Goal: Task Accomplishment & Management: Manage account settings

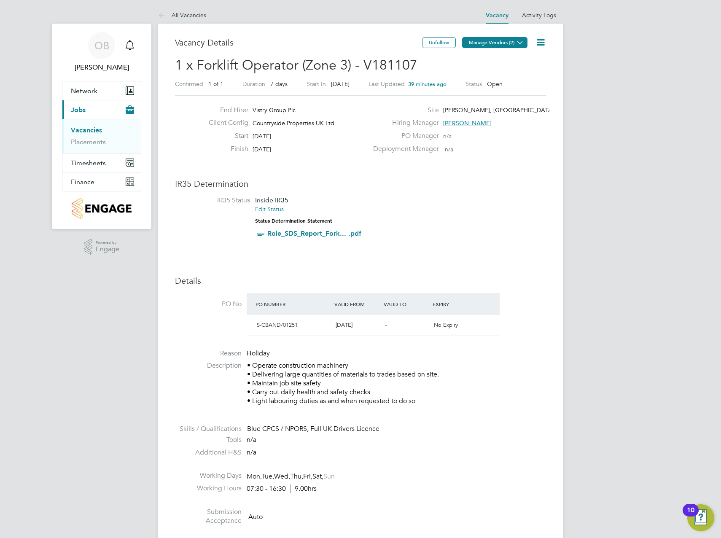
click at [517, 46] on icon at bounding box center [520, 42] width 6 height 6
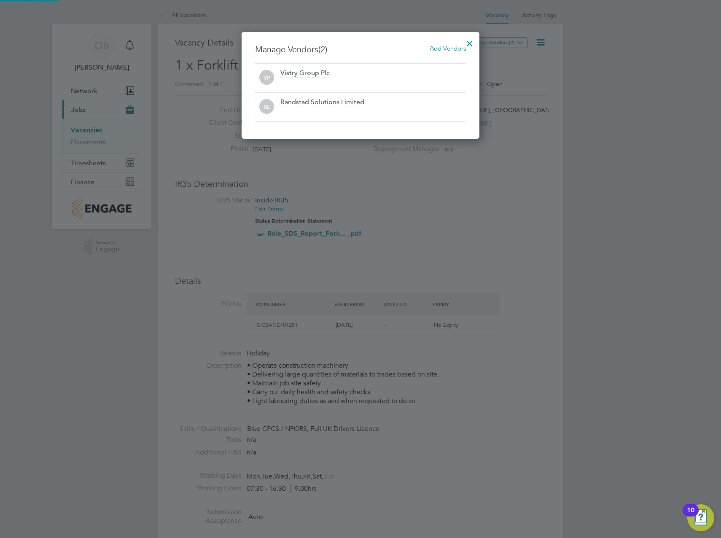
scroll to position [107, 238]
click at [468, 41] on div at bounding box center [469, 41] width 15 height 15
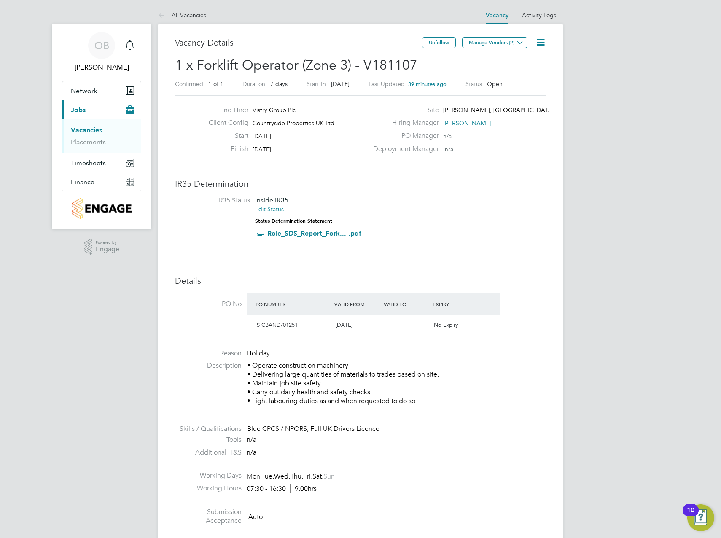
click at [540, 43] on icon at bounding box center [541, 42] width 11 height 11
click at [518, 61] on li "Edit Vacancy e" at bounding box center [520, 63] width 49 height 12
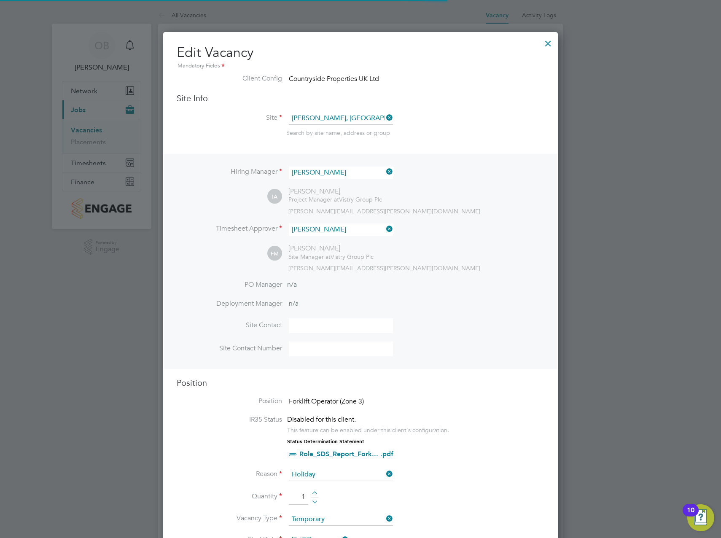
scroll to position [4, 4]
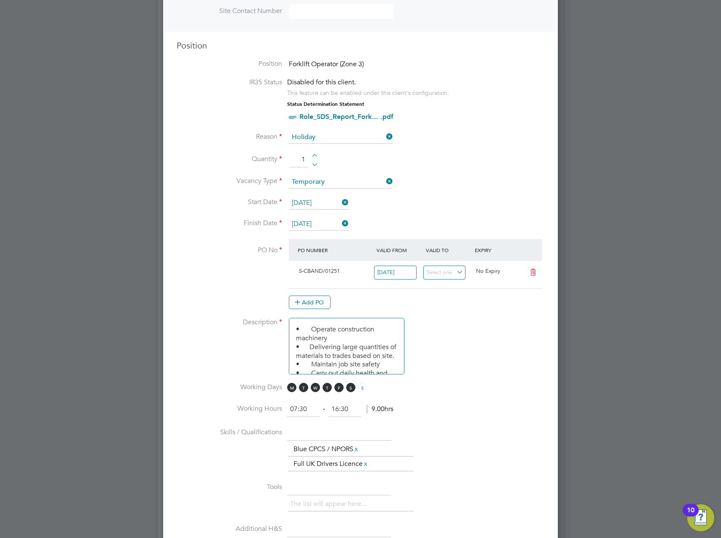
click at [443, 259] on div "PO Number Valid From Valid To Expiry" at bounding box center [415, 250] width 253 height 22
click at [442, 270] on input at bounding box center [445, 273] width 43 height 14
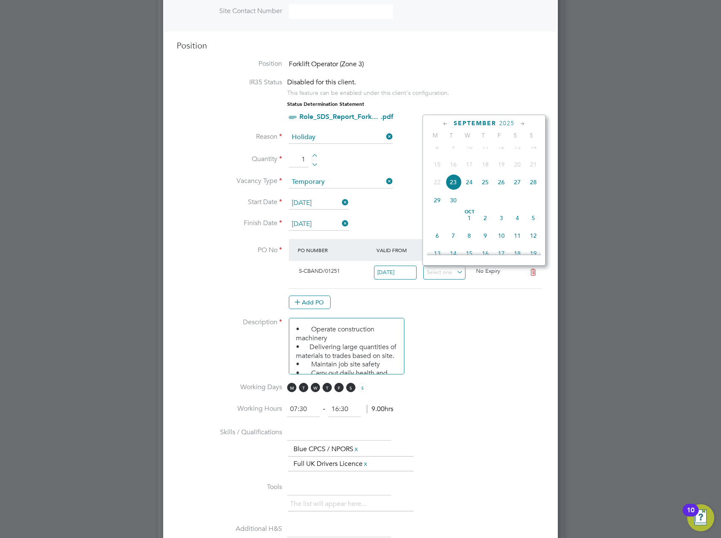
click at [505, 190] on span "26" at bounding box center [502, 182] width 16 height 16
type input "[DATE]"
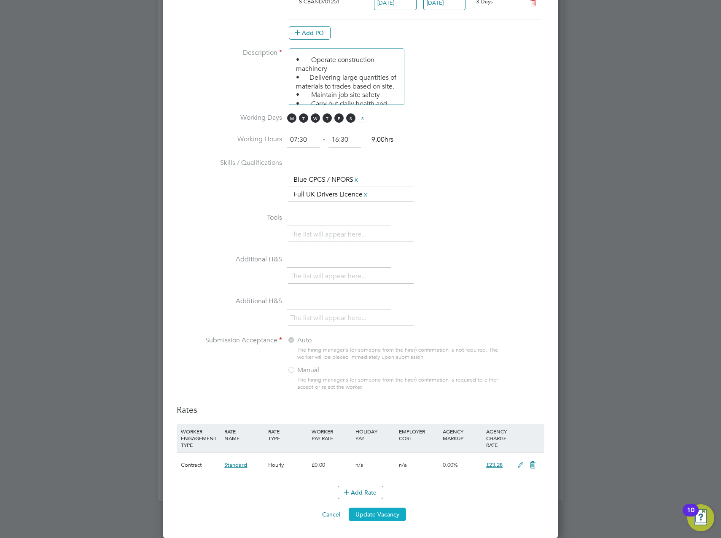
click at [367, 510] on button "Update Vacancy" at bounding box center [377, 515] width 57 height 14
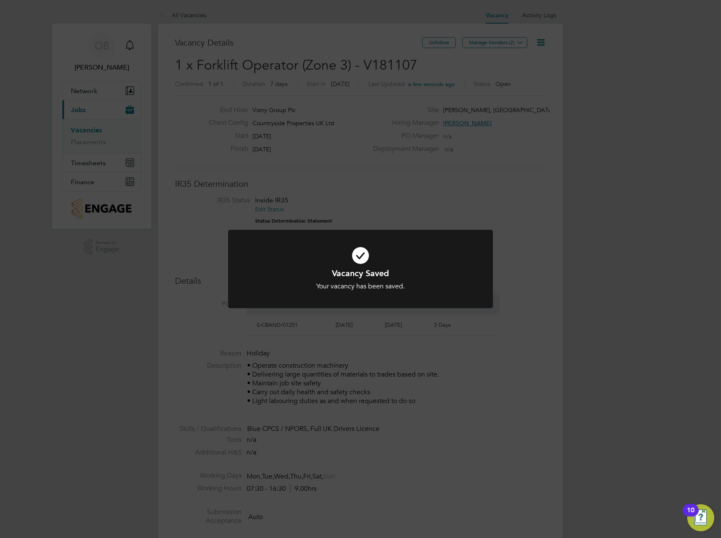
click at [607, 153] on div "Vacancy Saved Your vacancy has been saved. Cancel Okay" at bounding box center [360, 269] width 721 height 538
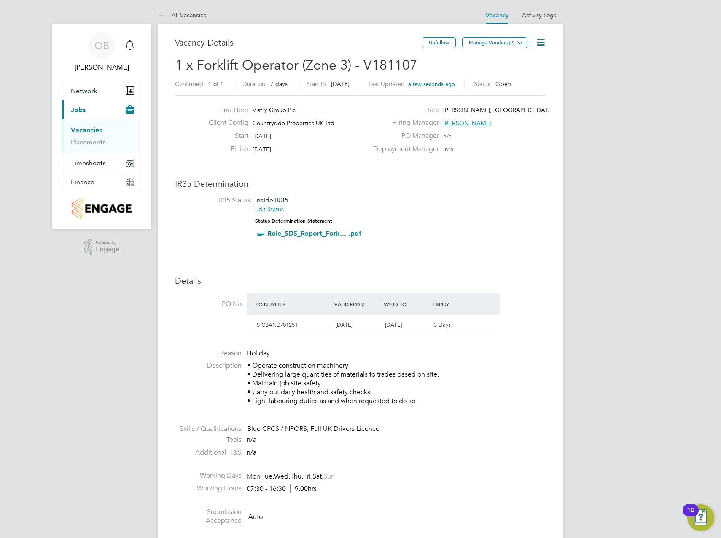
click at [80, 130] on link "Vacancies" at bounding box center [86, 130] width 31 height 8
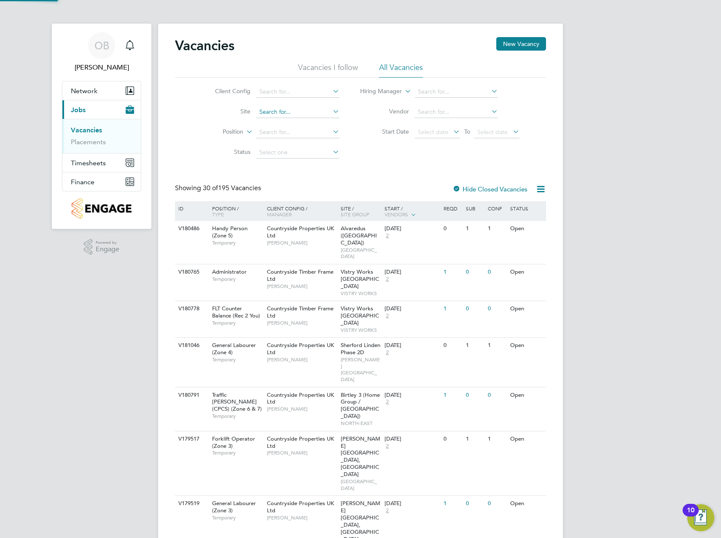
click at [279, 107] on input at bounding box center [298, 112] width 83 height 12
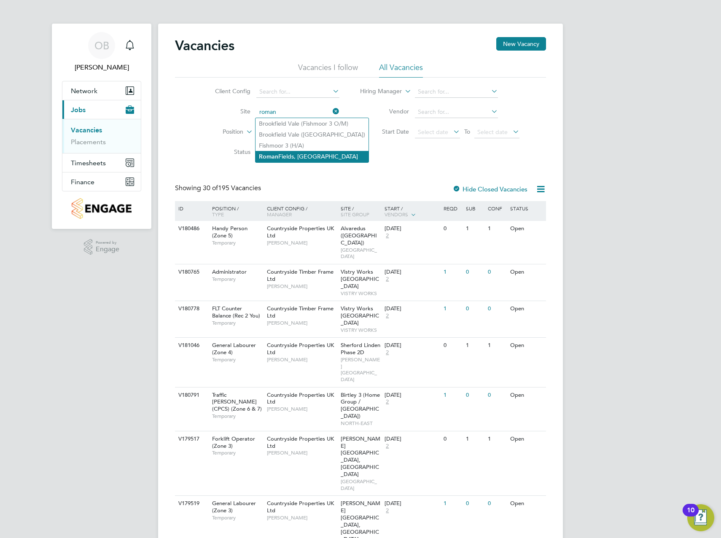
click at [302, 154] on li "Roman Fields, Banbury" at bounding box center [312, 156] width 113 height 11
type input "[PERSON_NAME], [GEOGRAPHIC_DATA]"
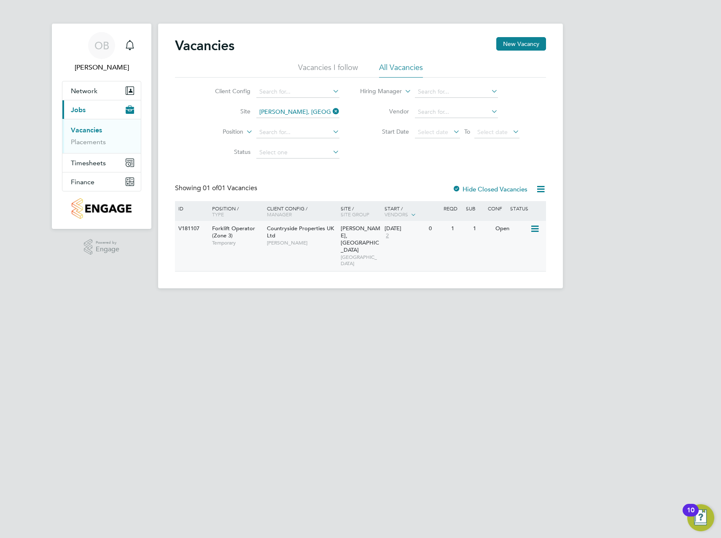
click at [244, 228] on span "Forklift Operator (Zone 3)" at bounding box center [233, 232] width 43 height 14
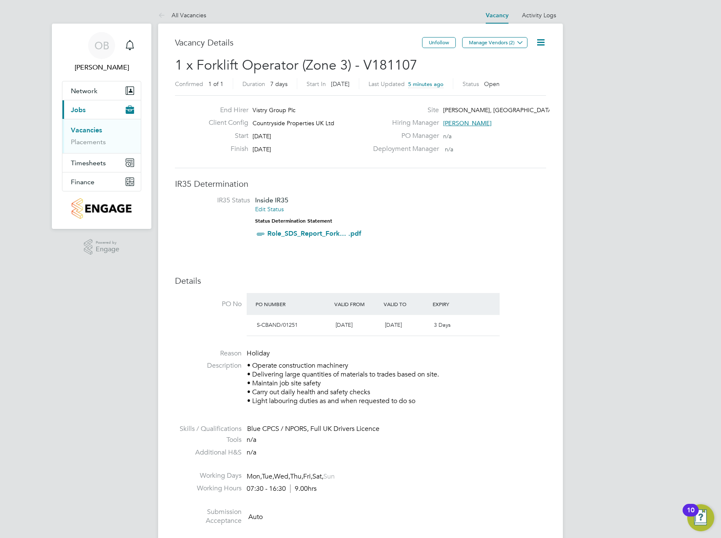
click at [90, 128] on link "Vacancies" at bounding box center [86, 130] width 31 height 8
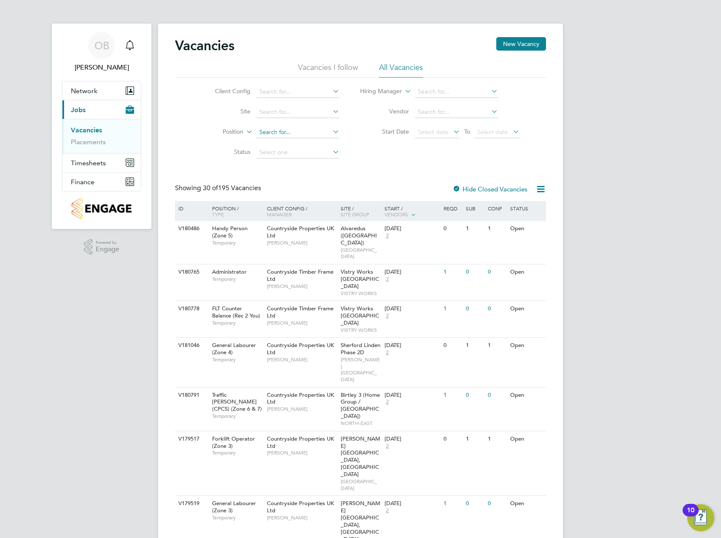
click at [315, 133] on input at bounding box center [298, 133] width 83 height 12
click at [289, 114] on input at bounding box center [298, 112] width 83 height 12
click at [300, 155] on li "Roman Fields, Banbury" at bounding box center [312, 156] width 113 height 11
type input "[PERSON_NAME], [GEOGRAPHIC_DATA]"
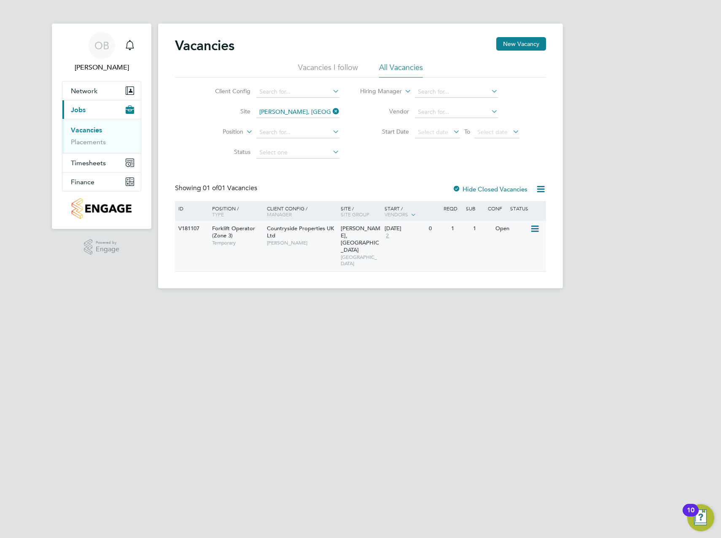
click at [265, 230] on div "Countryside Properties UK Ltd Ian Andrews" at bounding box center [302, 235] width 74 height 29
click at [89, 144] on link "Placements" at bounding box center [88, 142] width 35 height 8
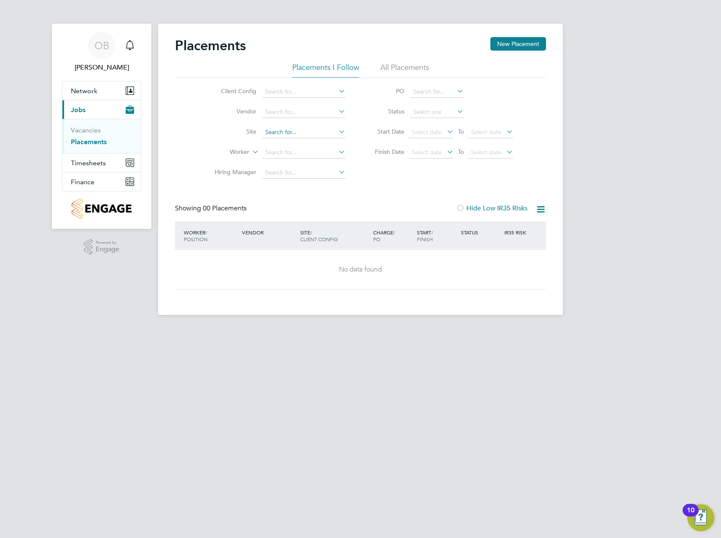
click at [307, 131] on input at bounding box center [303, 133] width 83 height 12
click at [308, 180] on li "Roman Fields, Banbury" at bounding box center [318, 176] width 113 height 11
type input "[PERSON_NAME], [GEOGRAPHIC_DATA]"
click at [337, 132] on icon at bounding box center [337, 132] width 0 height 12
click at [87, 130] on link "Vacancies" at bounding box center [86, 130] width 30 height 8
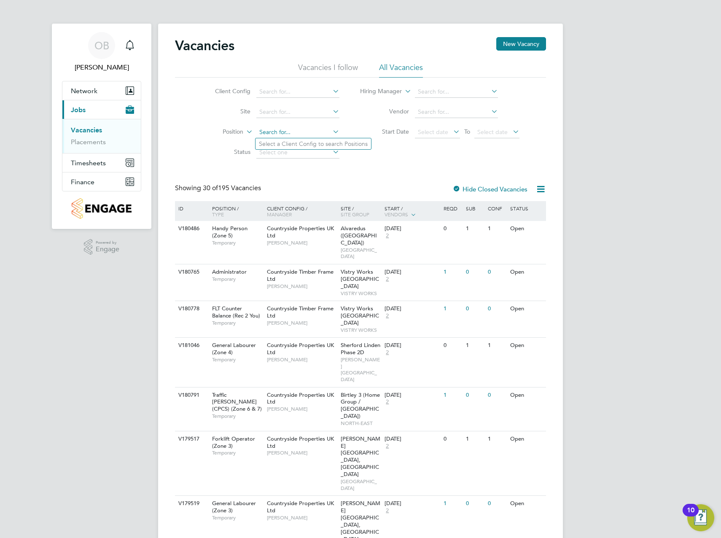
click at [269, 132] on input at bounding box center [298, 133] width 83 height 12
type input "r"
click at [326, 115] on input at bounding box center [298, 112] width 83 height 12
click at [294, 157] on li "Roman Fields, Banbury" at bounding box center [312, 156] width 113 height 11
type input "[PERSON_NAME], [GEOGRAPHIC_DATA]"
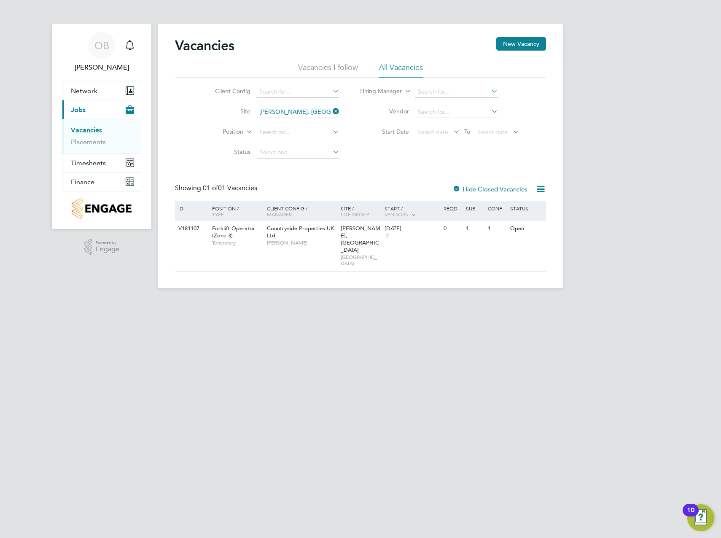
click at [478, 187] on label "Hide Closed Vacancies" at bounding box center [490, 189] width 75 height 8
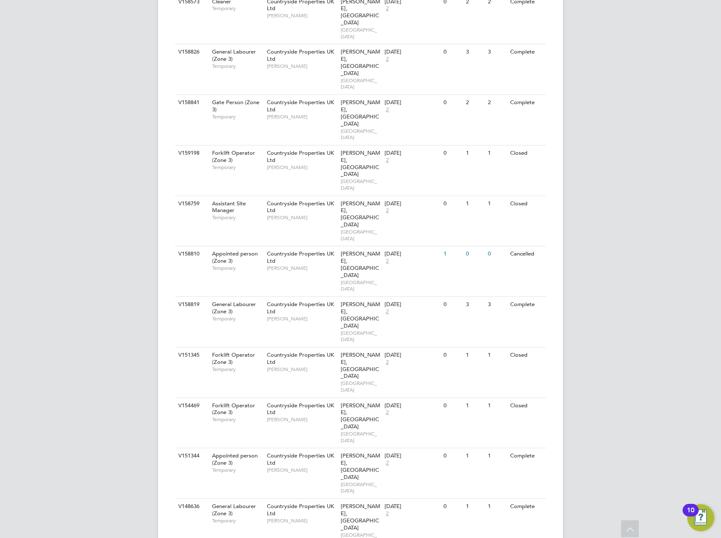
scroll to position [1024, 0]
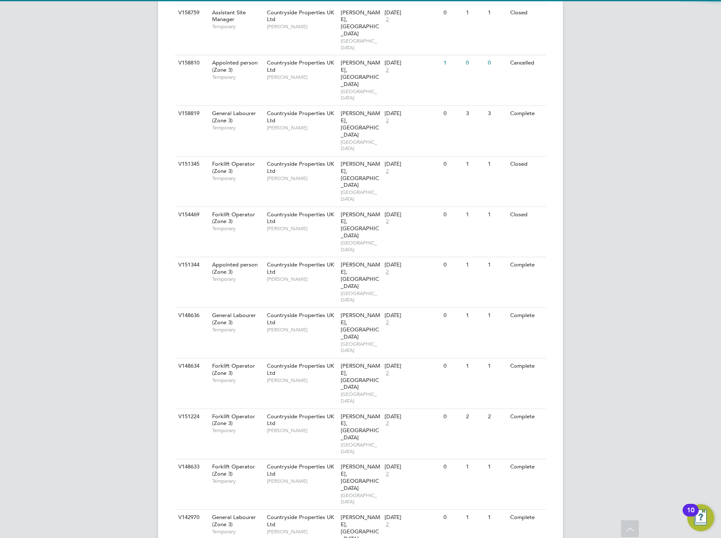
scroll to position [1210, 0]
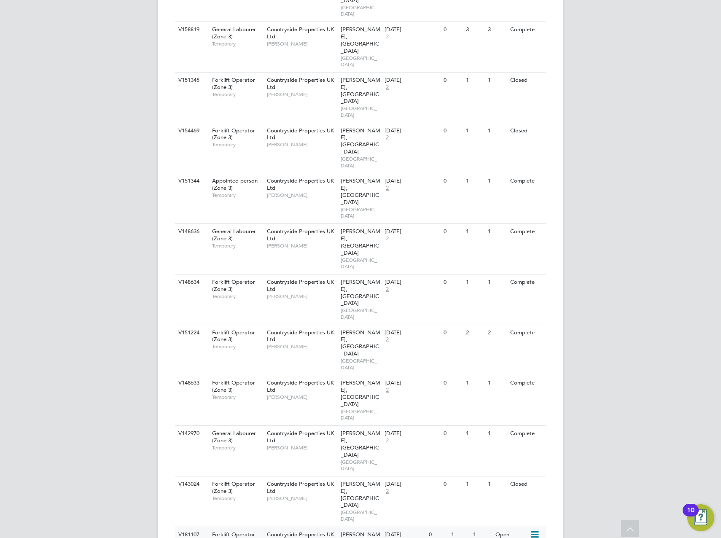
click at [285, 531] on span "Countryside Properties UK Ltd" at bounding box center [300, 538] width 67 height 14
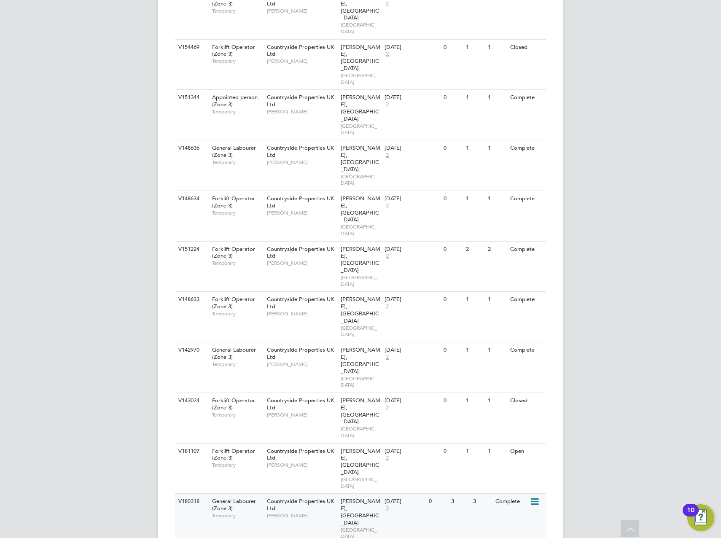
scroll to position [1294, 0]
click at [308, 512] on span "[PERSON_NAME]" at bounding box center [302, 515] width 70 height 7
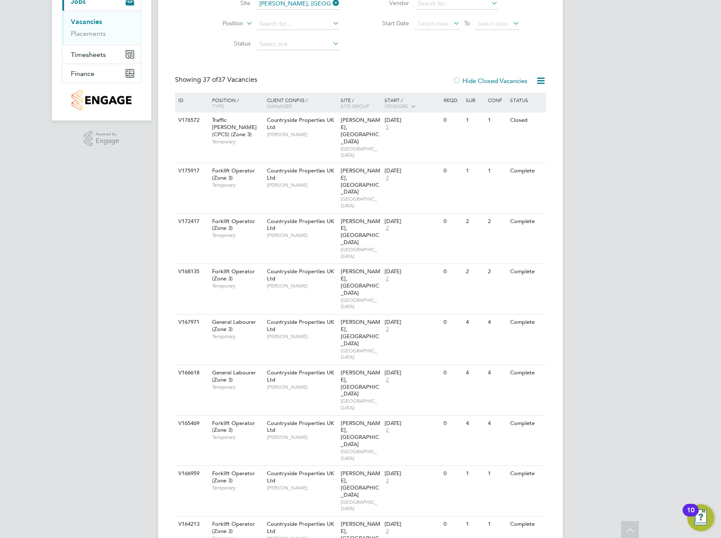
scroll to position [0, 0]
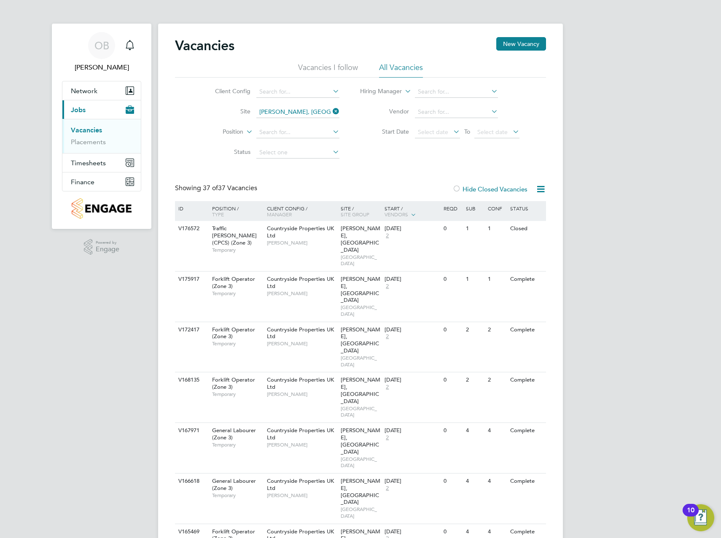
click at [497, 187] on label "Hide Closed Vacancies" at bounding box center [490, 189] width 75 height 8
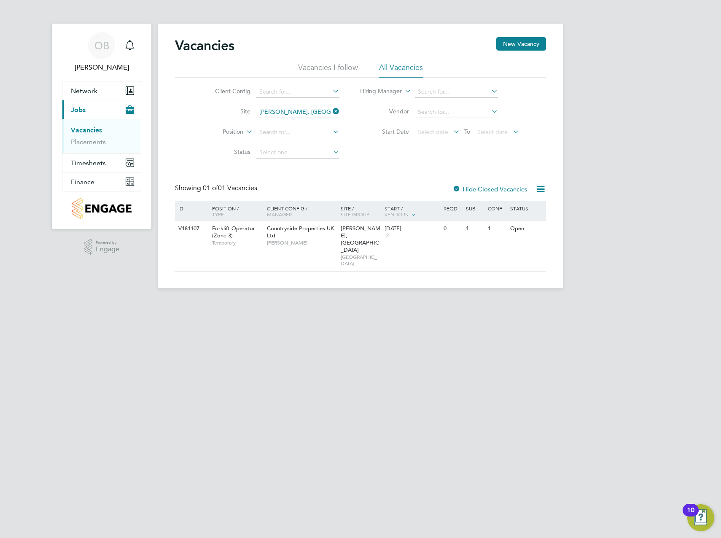
click at [457, 189] on div at bounding box center [457, 190] width 8 height 8
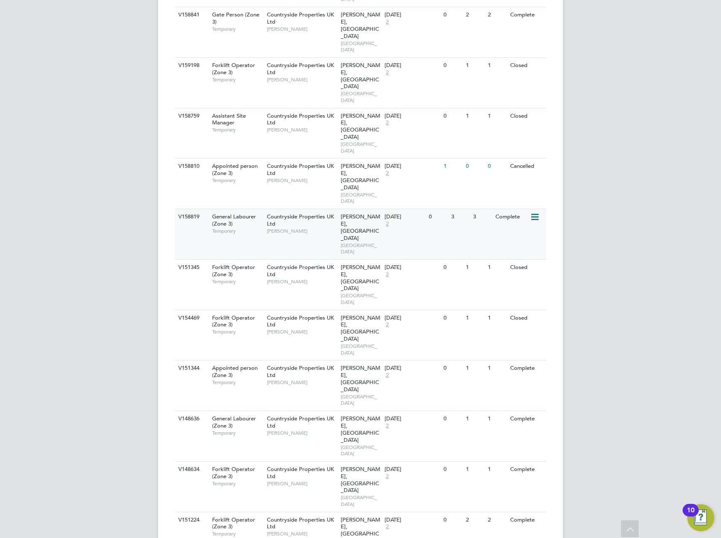
scroll to position [1024, 0]
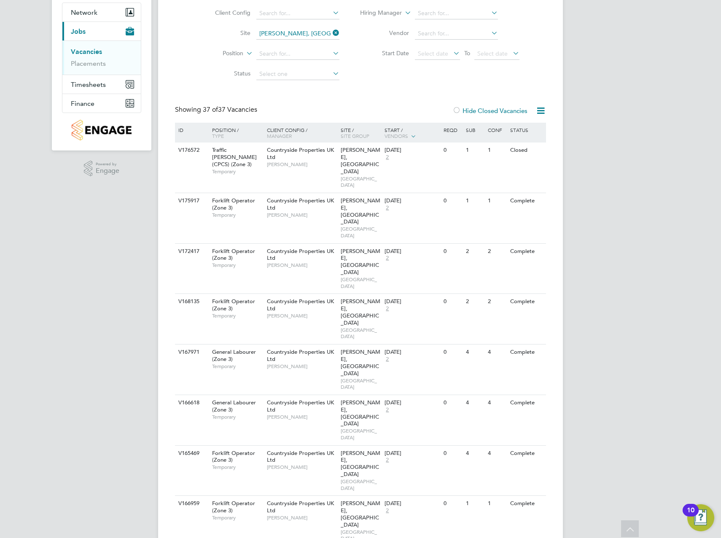
scroll to position [0, 0]
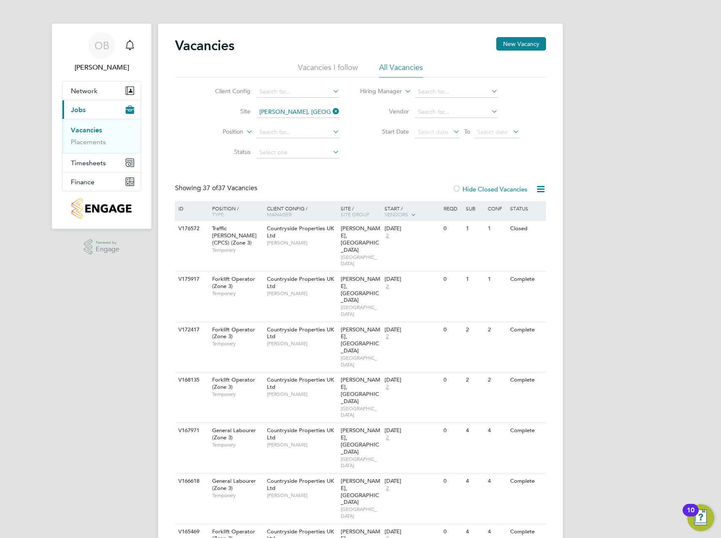
click at [460, 189] on div at bounding box center [457, 190] width 8 height 8
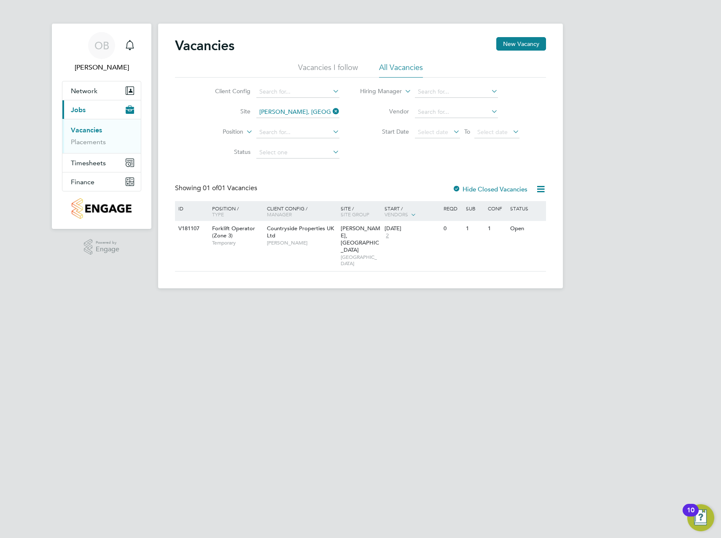
click at [88, 130] on link "Vacancies" at bounding box center [86, 130] width 31 height 8
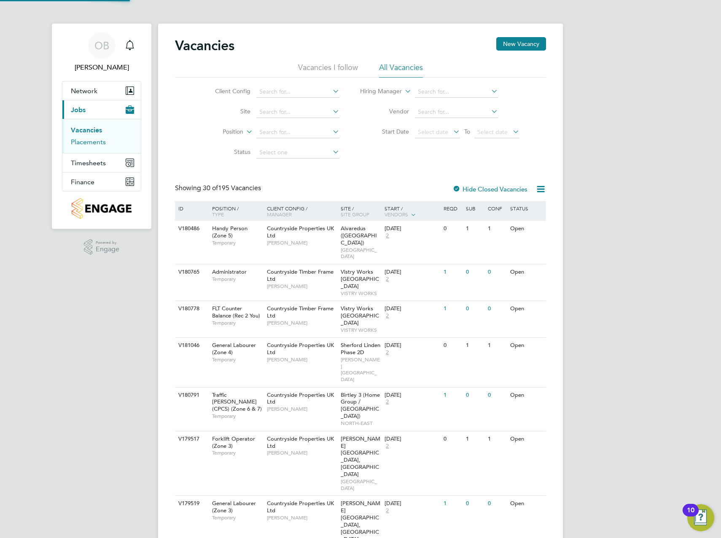
click at [83, 142] on link "Placements" at bounding box center [88, 142] width 35 height 8
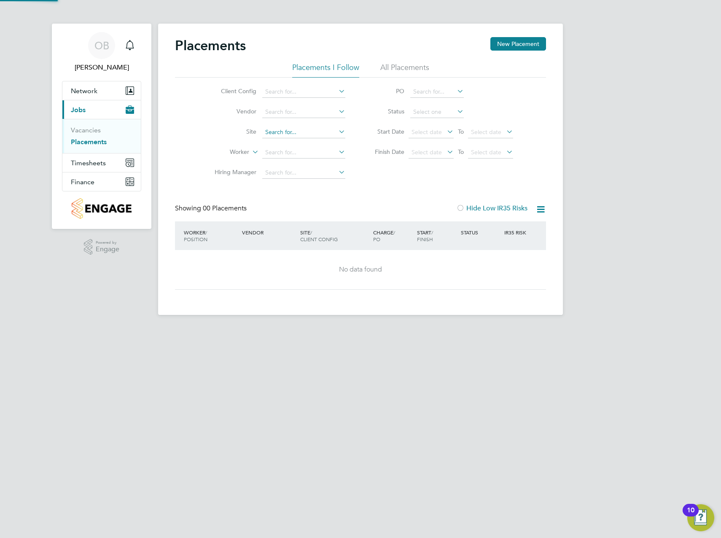
click at [329, 137] on input at bounding box center [303, 133] width 83 height 12
click at [350, 129] on li "Site" at bounding box center [276, 132] width 159 height 20
click at [324, 113] on input at bounding box center [303, 112] width 83 height 12
click at [361, 108] on li "Status" at bounding box center [440, 112] width 168 height 20
click at [337, 131] on icon at bounding box center [337, 132] width 0 height 12
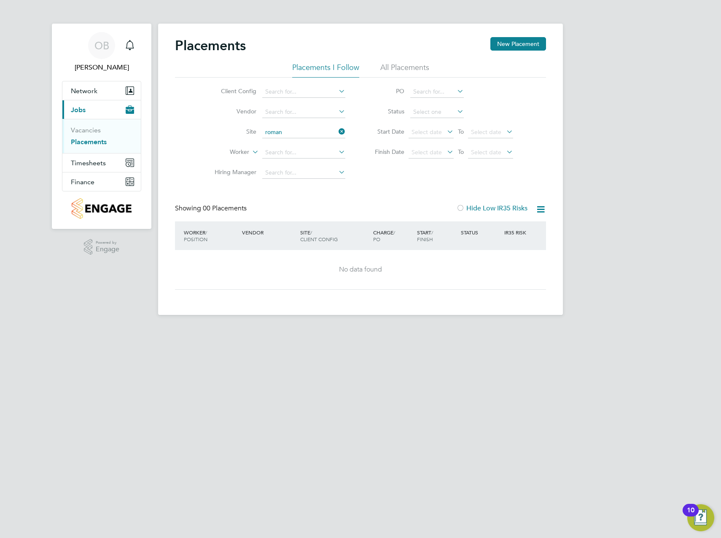
click at [310, 176] on li "Roman Fields, Banbury" at bounding box center [318, 176] width 113 height 11
type input "[PERSON_NAME], [GEOGRAPHIC_DATA]"
click at [543, 210] on icon at bounding box center [541, 209] width 11 height 11
click at [556, 170] on div "Placements New Placement Placements I Follow All Placements Client Config Vendo…" at bounding box center [360, 170] width 405 height 292
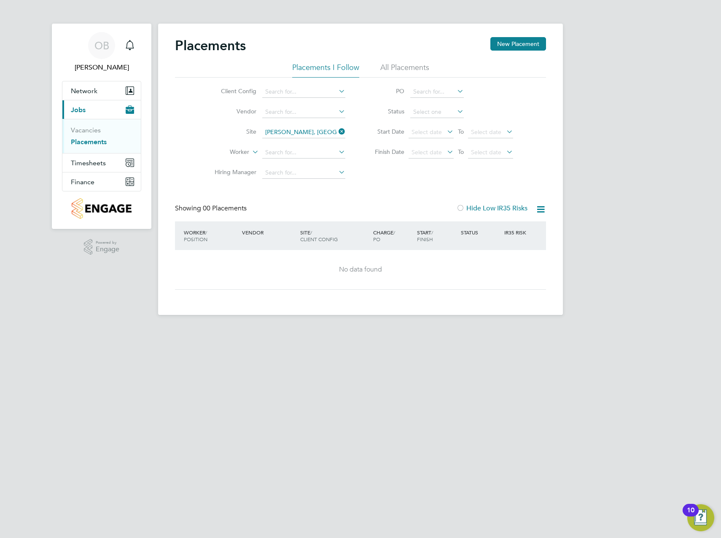
click at [393, 70] on li "All Placements" at bounding box center [405, 69] width 49 height 15
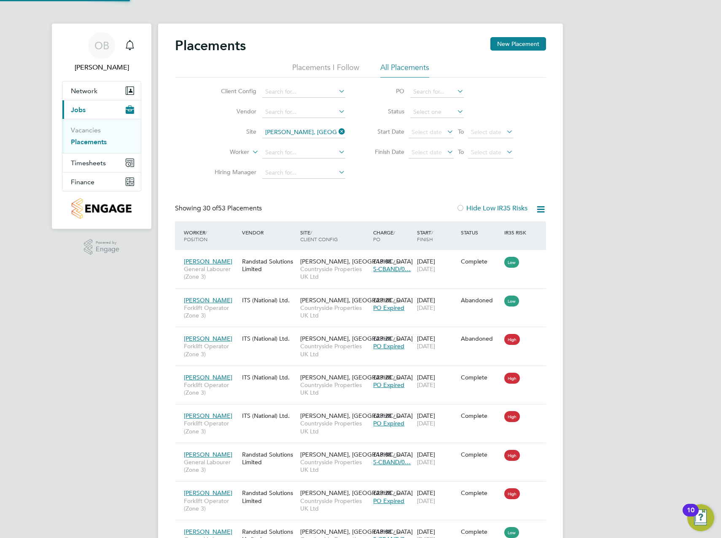
scroll to position [32, 73]
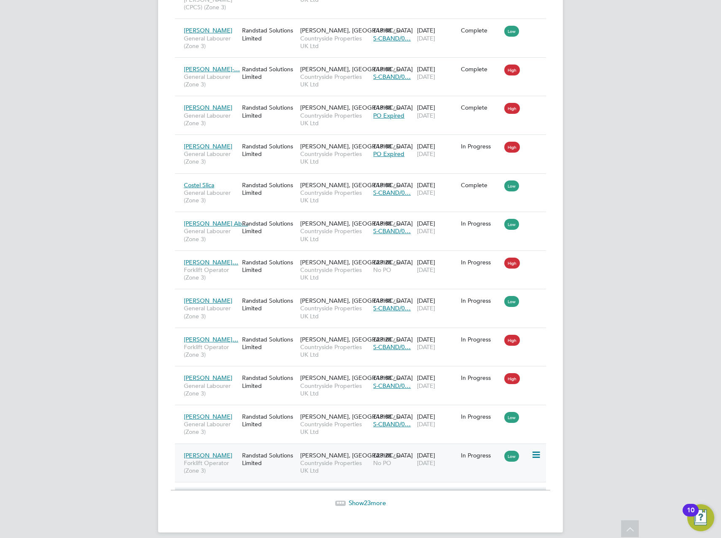
click at [215, 452] on span "[PERSON_NAME]" at bounding box center [208, 456] width 49 height 8
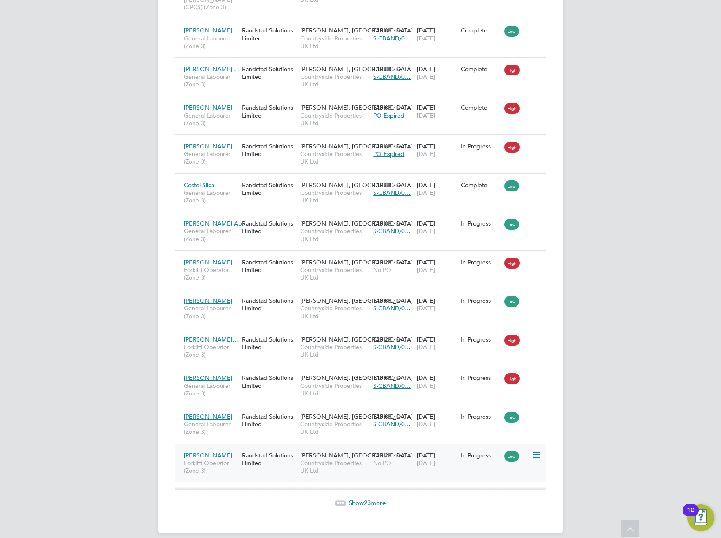
click at [259, 448] on div "Randstad Solutions Limited" at bounding box center [269, 460] width 58 height 24
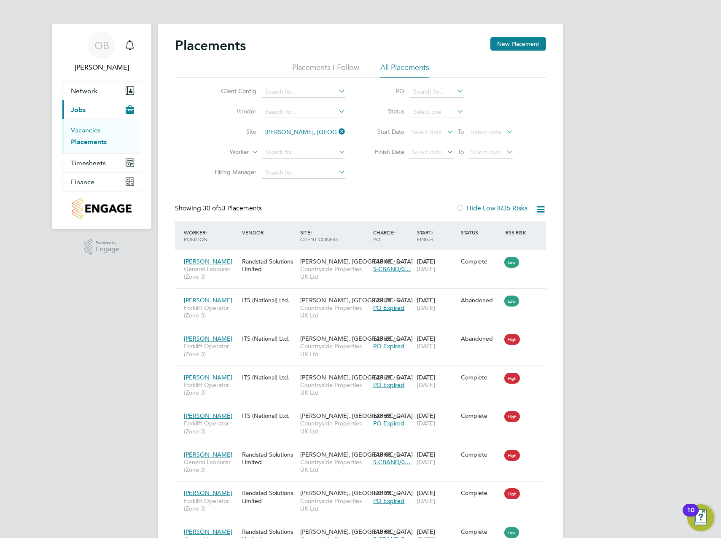
click at [94, 129] on link "Vacancies" at bounding box center [86, 130] width 30 height 8
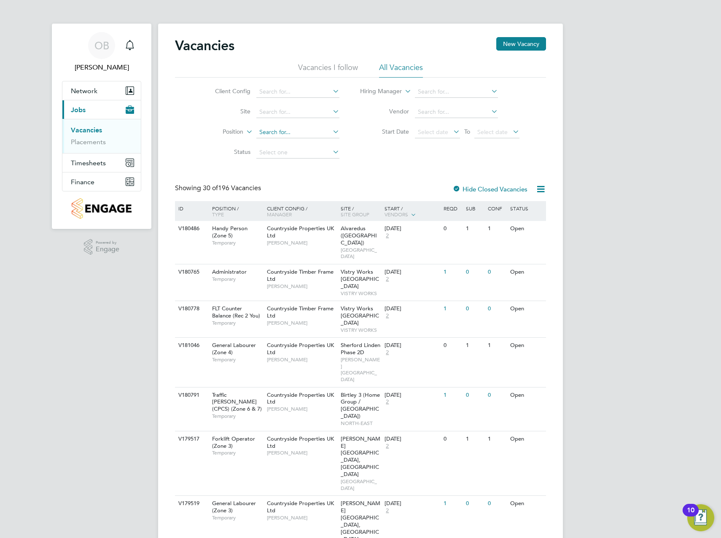
click at [275, 128] on input at bounding box center [298, 133] width 83 height 12
click at [278, 115] on input at bounding box center [298, 112] width 83 height 12
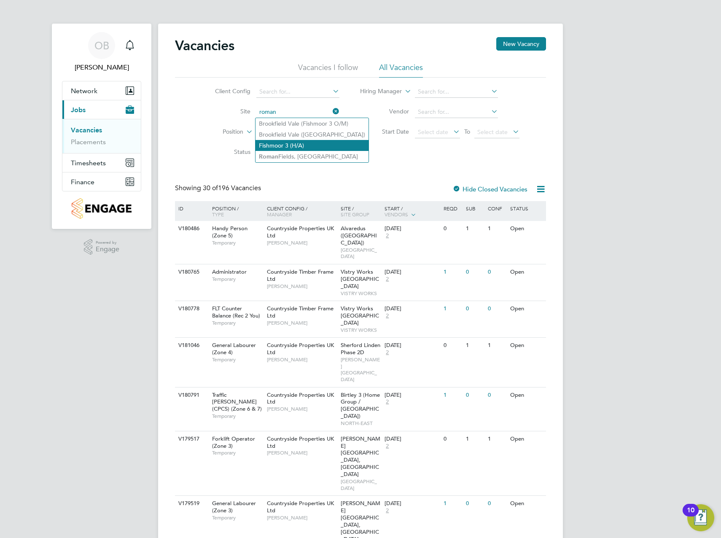
click at [283, 151] on li "Fishmoor 3 (H/A)" at bounding box center [312, 145] width 113 height 11
type input "Fishmoor 3 (H/A)"
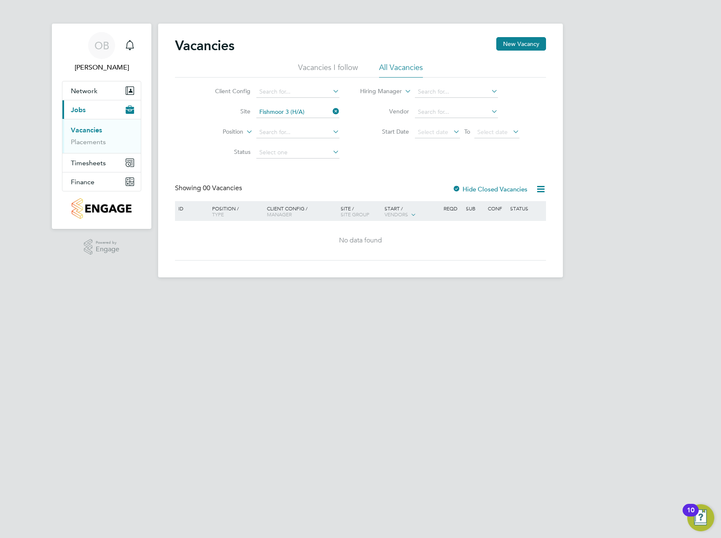
click at [331, 113] on icon at bounding box center [331, 111] width 0 height 12
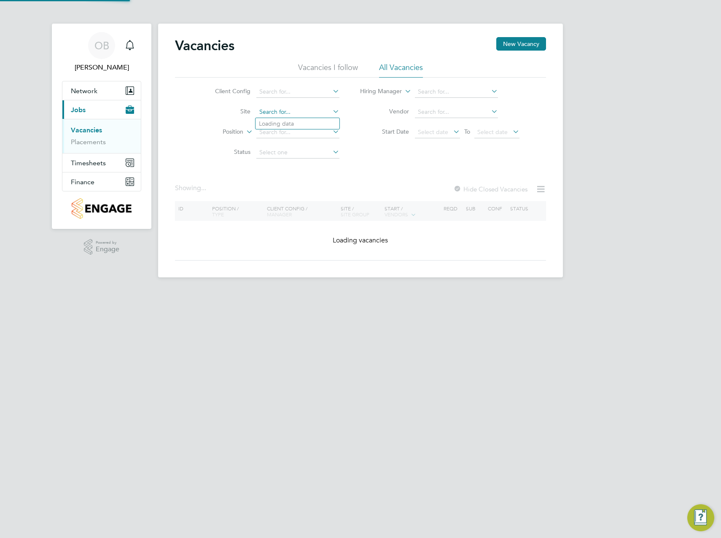
click at [318, 112] on input at bounding box center [298, 112] width 83 height 12
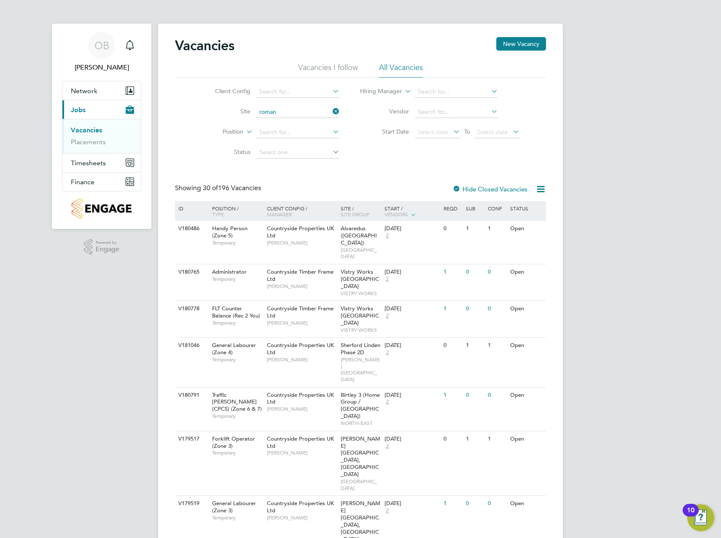
click at [294, 152] on li "Roman Fields, Banbury" at bounding box center [312, 156] width 113 height 11
type input "[PERSON_NAME], [GEOGRAPHIC_DATA]"
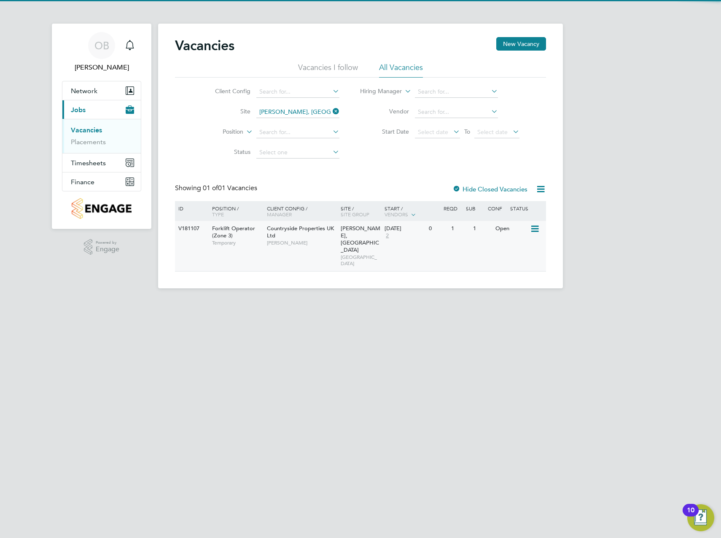
click at [230, 240] on span "Temporary" at bounding box center [237, 243] width 51 height 7
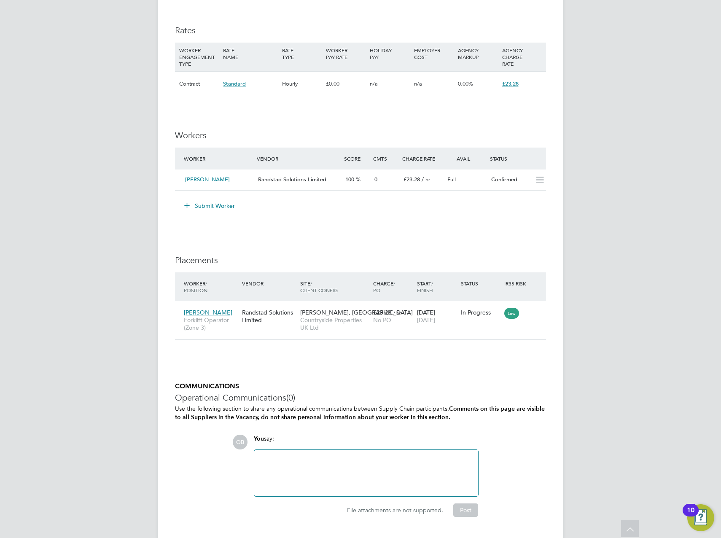
scroll to position [582, 0]
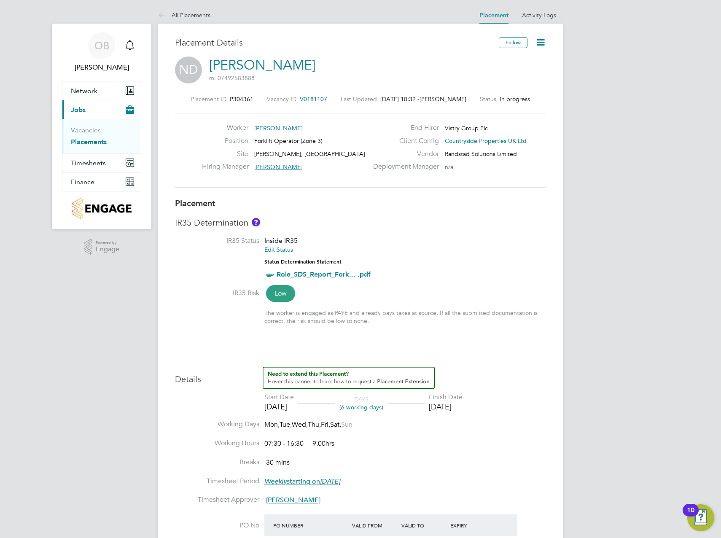
click at [540, 45] on icon at bounding box center [541, 42] width 11 height 11
click at [501, 62] on li "Edit Placement e" at bounding box center [514, 63] width 62 height 12
type input "[PERSON_NAME]"
type input "[DATE]"
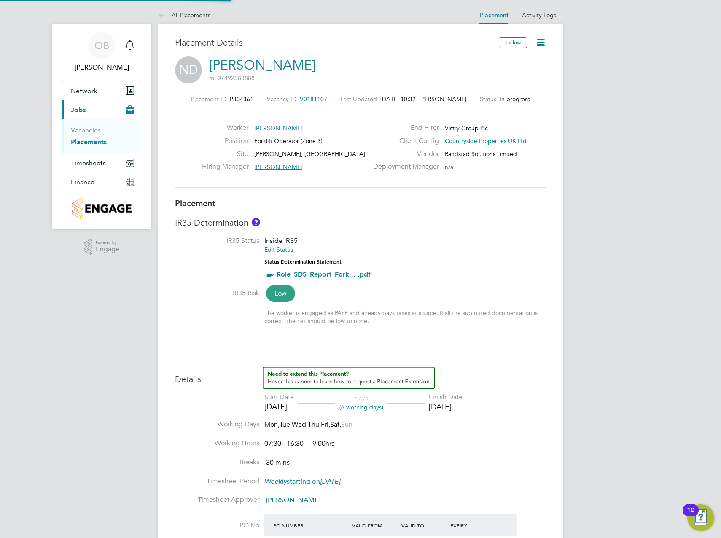
type input "[DATE]"
type input "07:30"
type input "16:30"
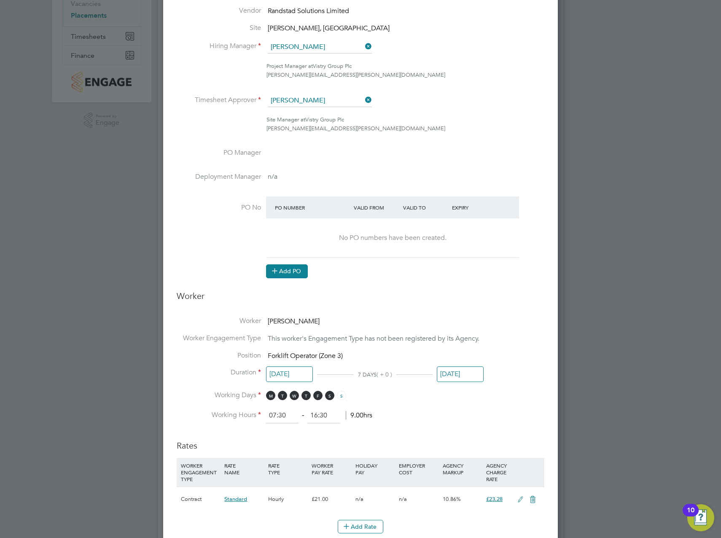
click at [301, 270] on button "Add PO" at bounding box center [287, 272] width 42 height 14
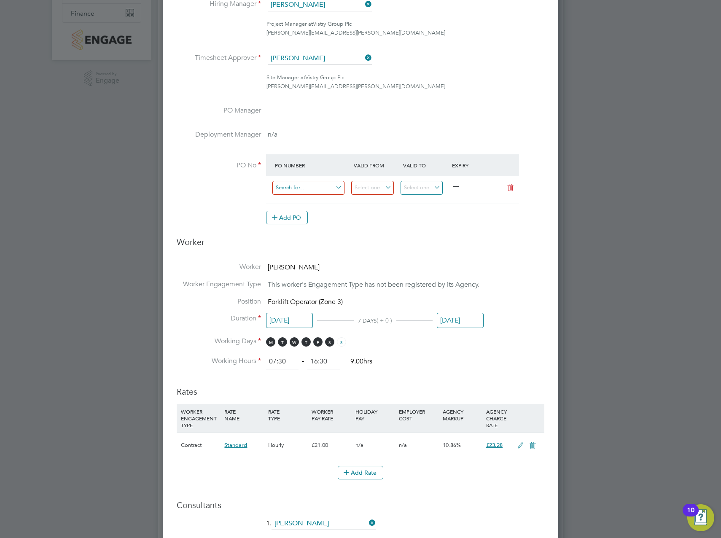
click at [308, 189] on input at bounding box center [309, 188] width 72 height 14
paste input "S-CBAND/01251"
type input "S-CBAND/01251"
click at [363, 188] on input at bounding box center [372, 188] width 43 height 14
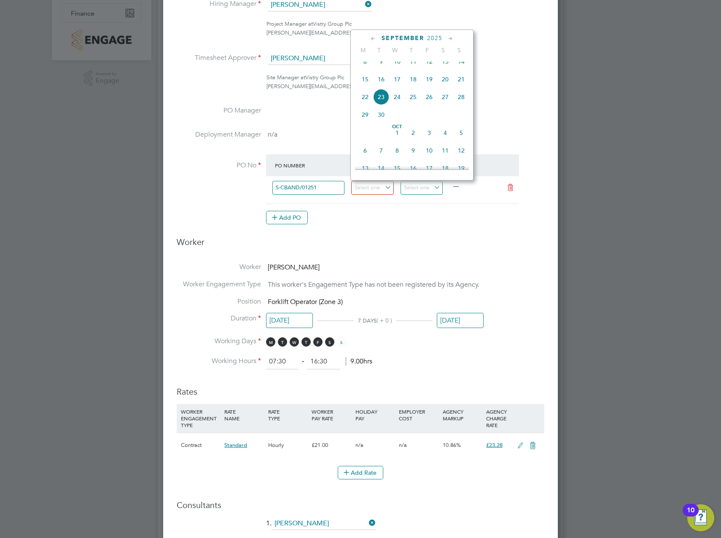
click at [377, 101] on span "23" at bounding box center [381, 97] width 16 height 16
type input "[DATE]"
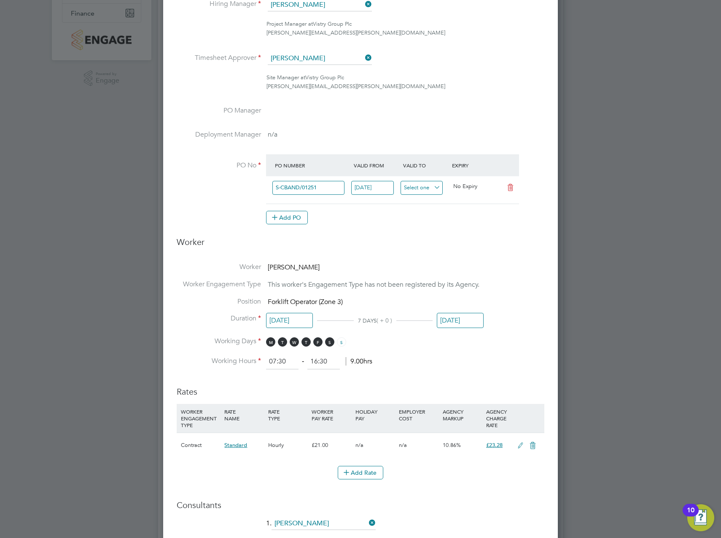
click at [421, 186] on input at bounding box center [422, 188] width 43 height 14
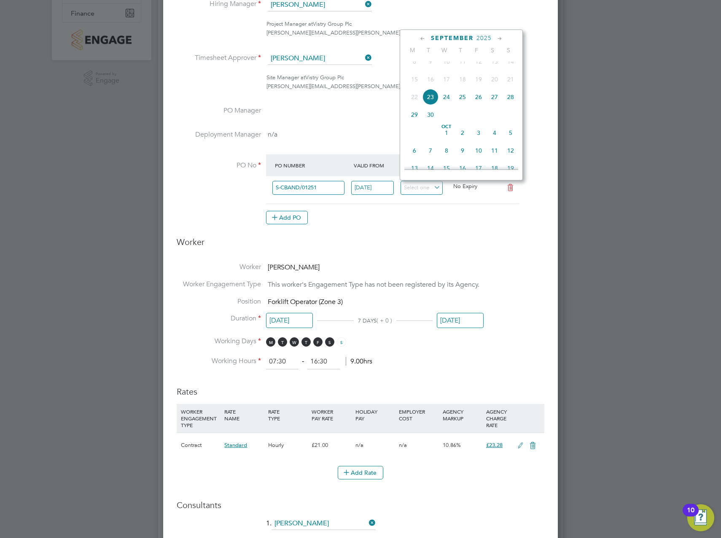
click at [479, 260] on ng-form "Deployment End Hirer Vistry Group Plc Client Config Countryside Properties UK L…" at bounding box center [361, 339] width 368 height 854
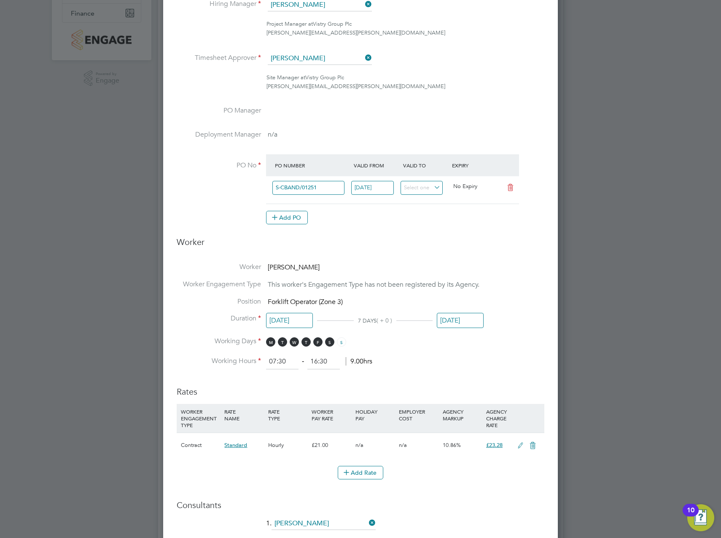
click at [330, 219] on div "Add PO" at bounding box center [392, 218] width 253 height 14
click at [294, 217] on button "Add PO" at bounding box center [287, 218] width 42 height 14
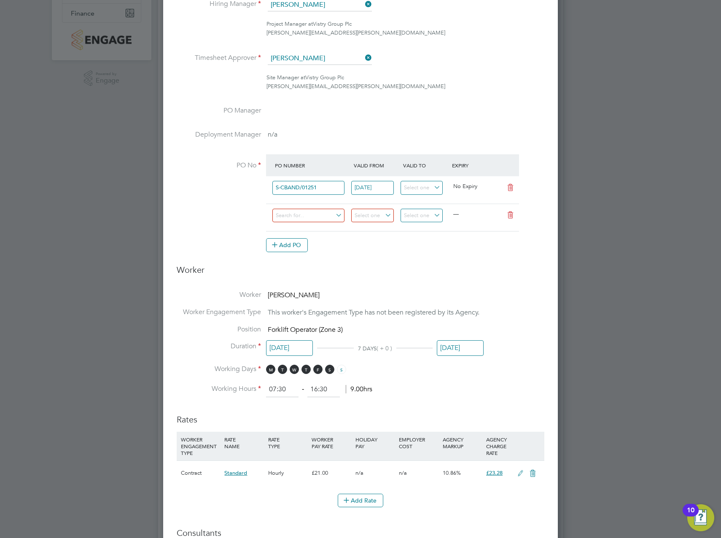
click at [511, 212] on icon at bounding box center [510, 215] width 11 height 7
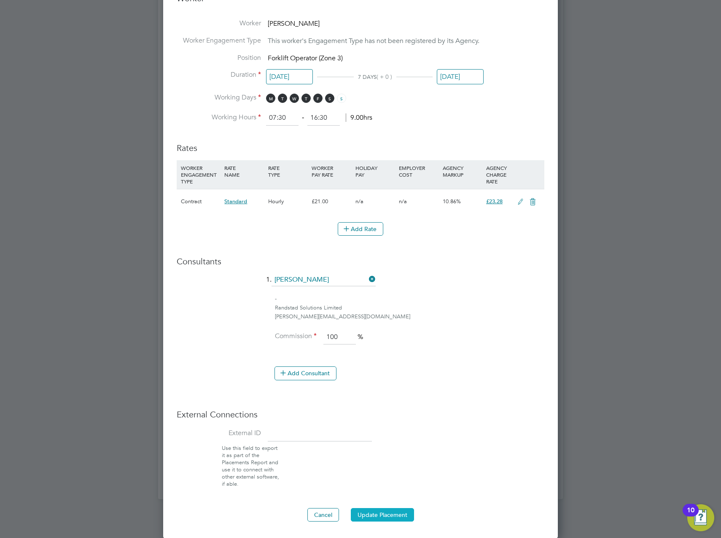
click at [380, 518] on button "Update Placement" at bounding box center [382, 515] width 63 height 14
type input "[DATE]"
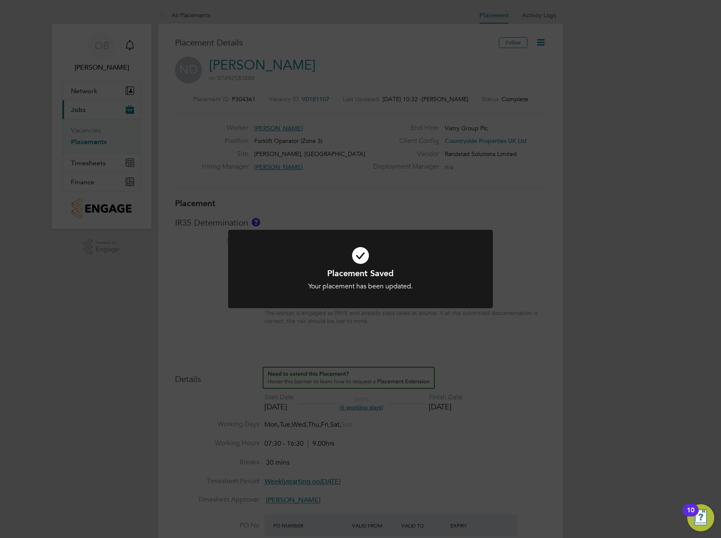
click at [541, 197] on div "Placement Saved Your placement has been updated. Cancel Okay" at bounding box center [360, 269] width 721 height 538
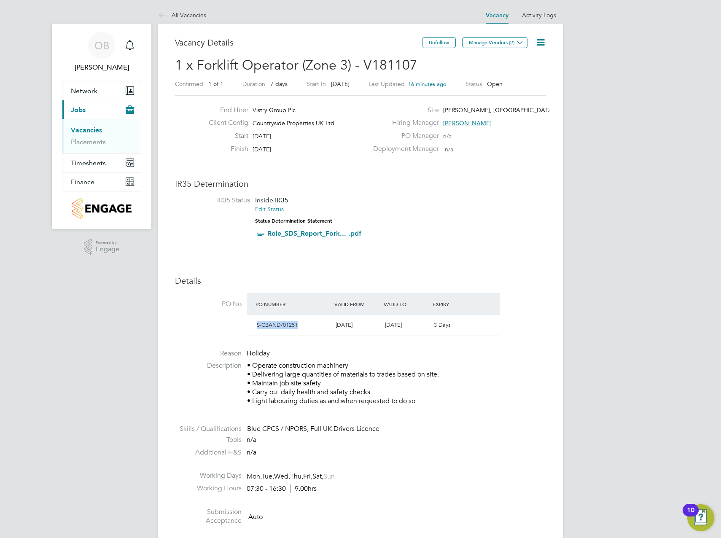
drag, startPoint x: 299, startPoint y: 323, endPoint x: 255, endPoint y: 324, distance: 43.9
click at [255, 324] on div "S-CBAND/01251" at bounding box center [293, 326] width 79 height 14
copy span "S-CBAND/01251"
click at [89, 132] on link "Vacancies" at bounding box center [86, 130] width 31 height 8
